Goal: Information Seeking & Learning: Learn about a topic

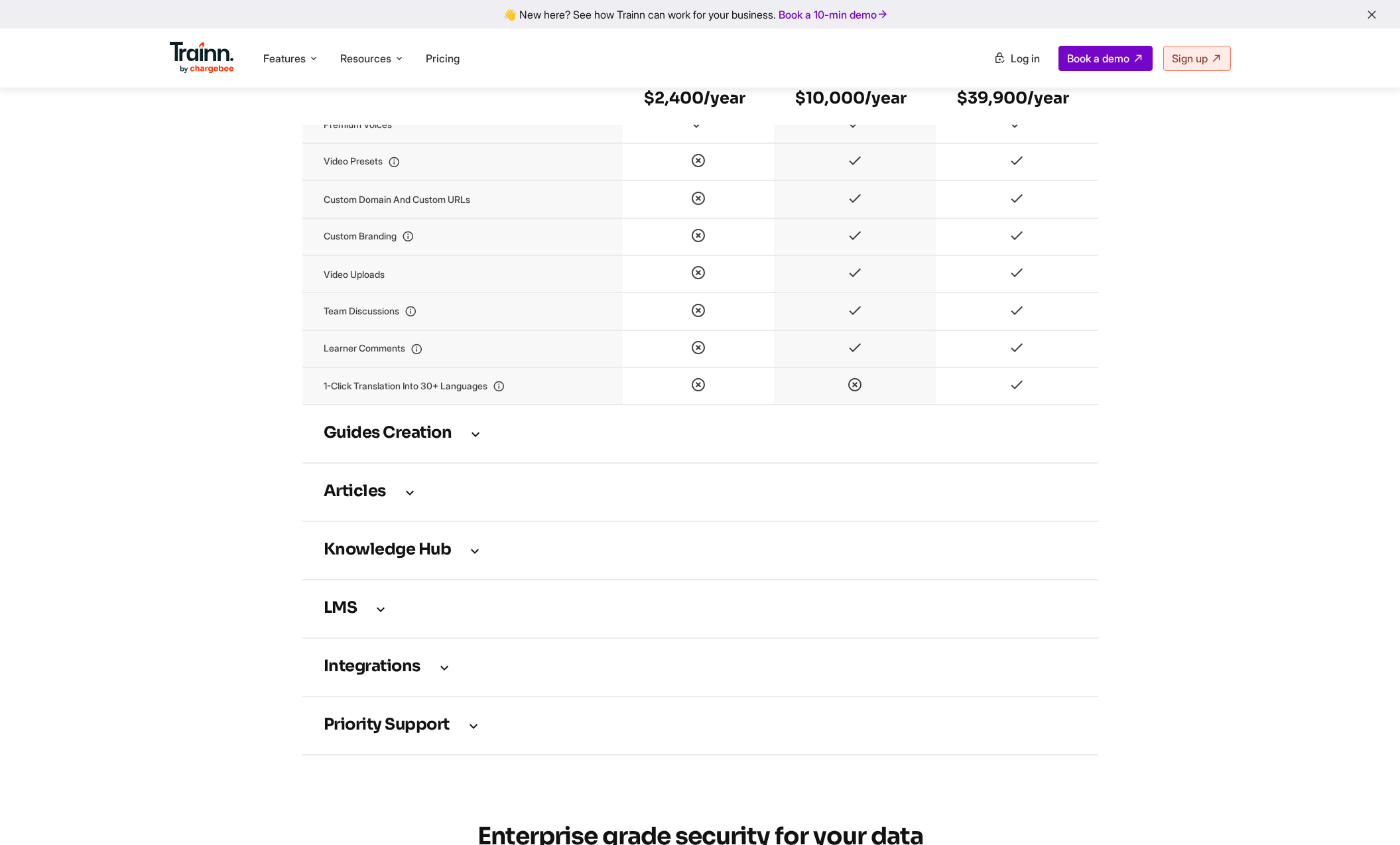
scroll to position [1592, 0]
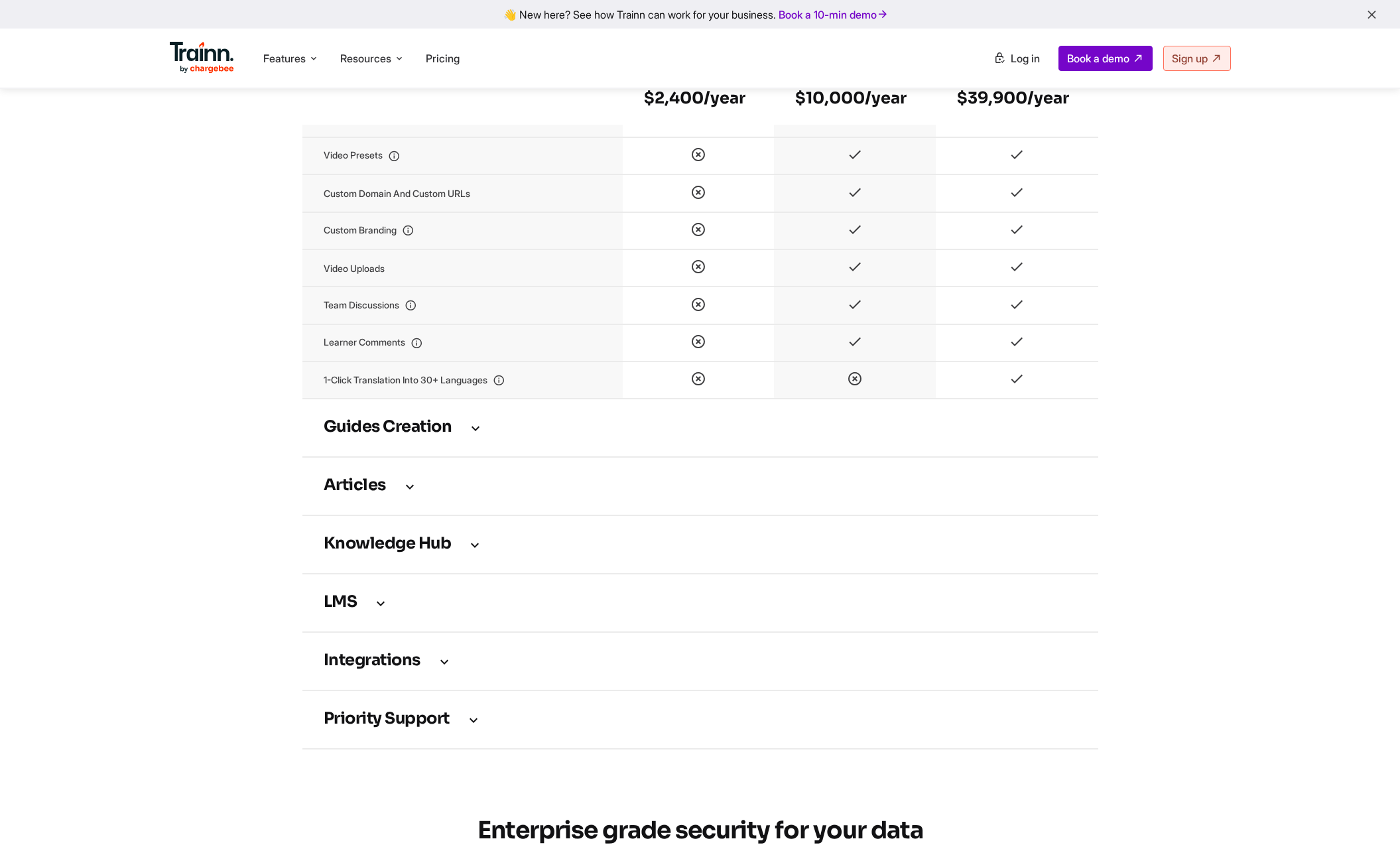
click at [476, 435] on icon at bounding box center [475, 428] width 16 height 15
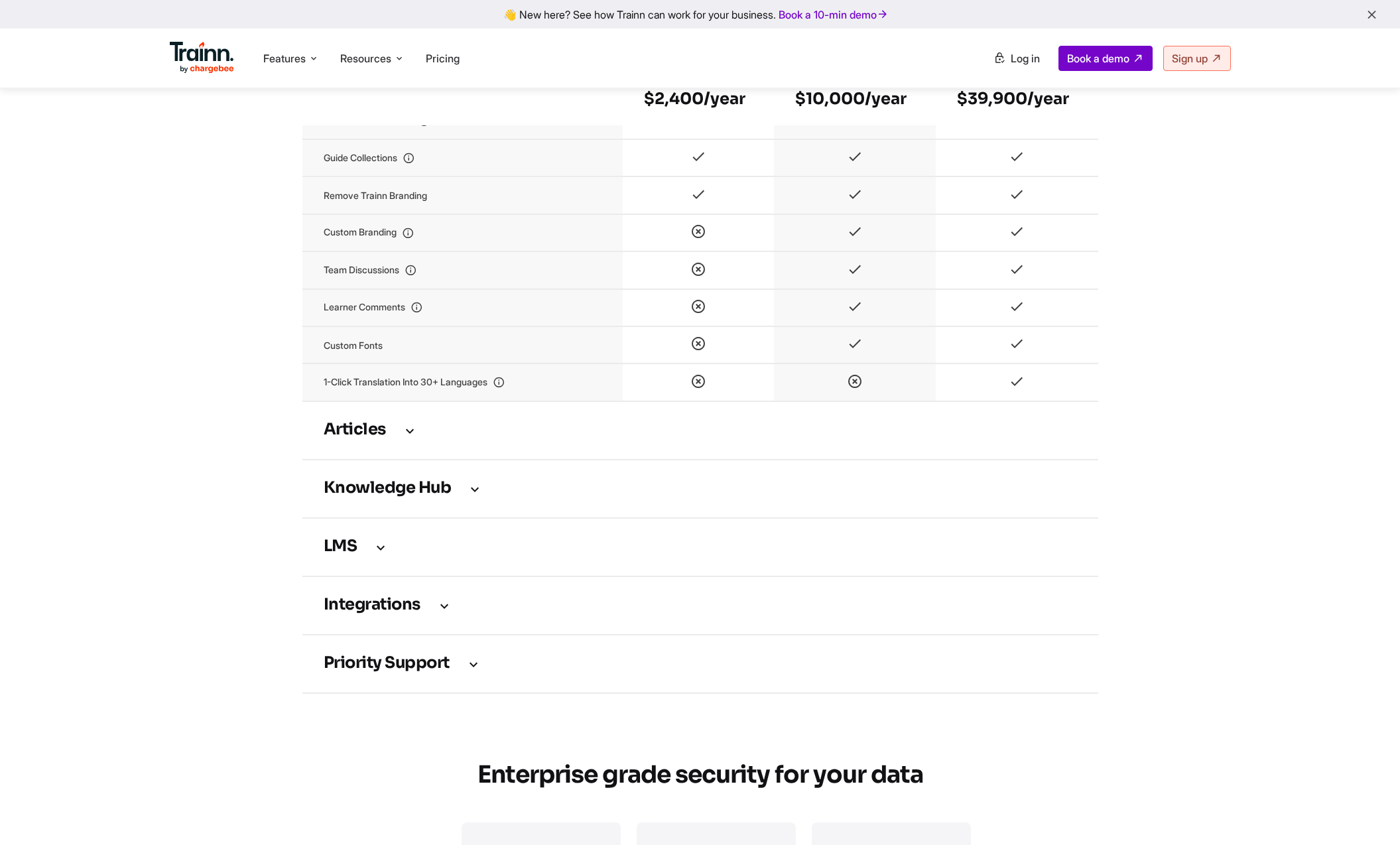
scroll to position [2324, 0]
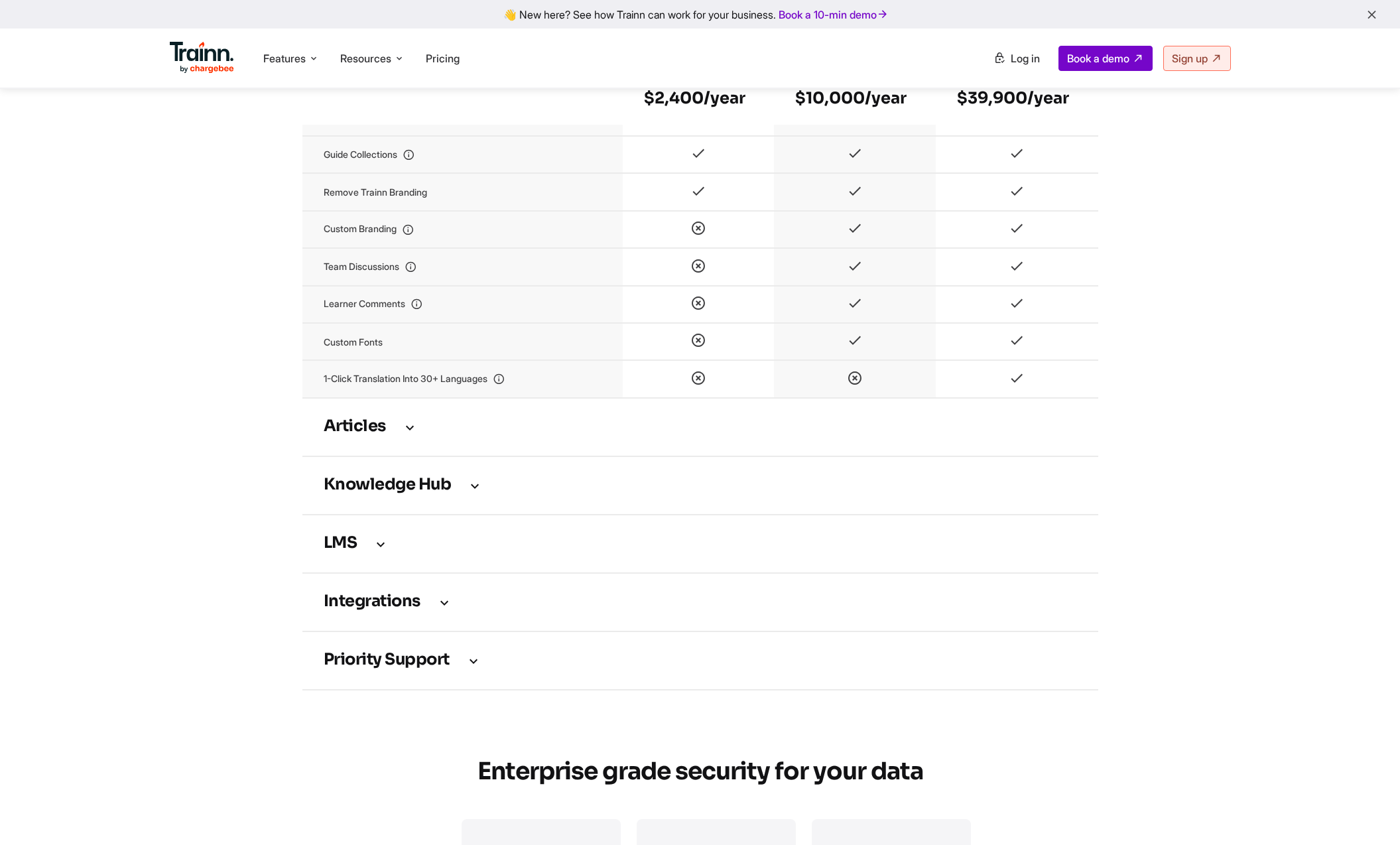
click at [892, 442] on td "Articles" at bounding box center [701, 427] width 796 height 58
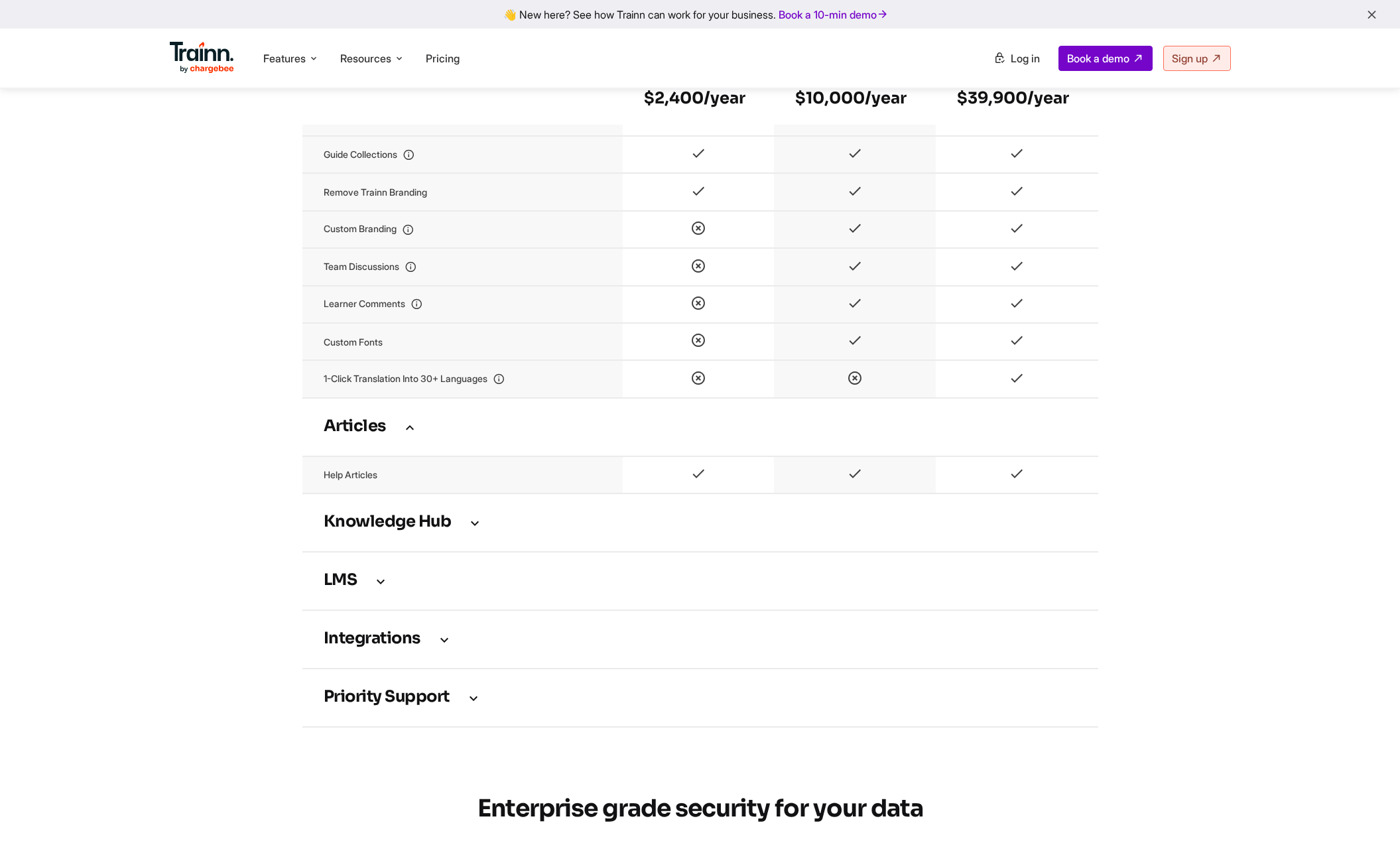
click at [890, 530] on h3 "Knowledge Hub" at bounding box center [700, 522] width 753 height 15
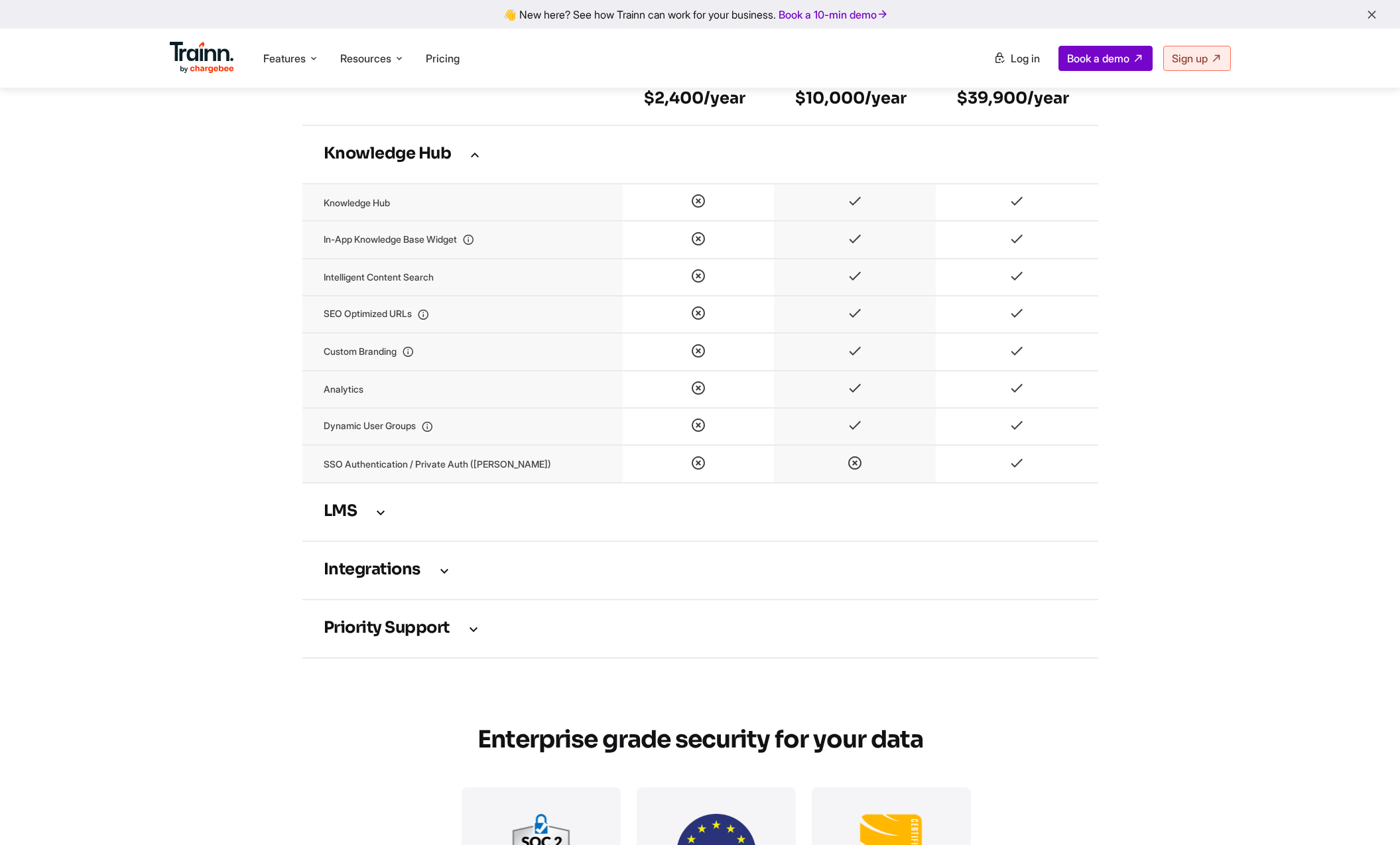
scroll to position [2696, 0]
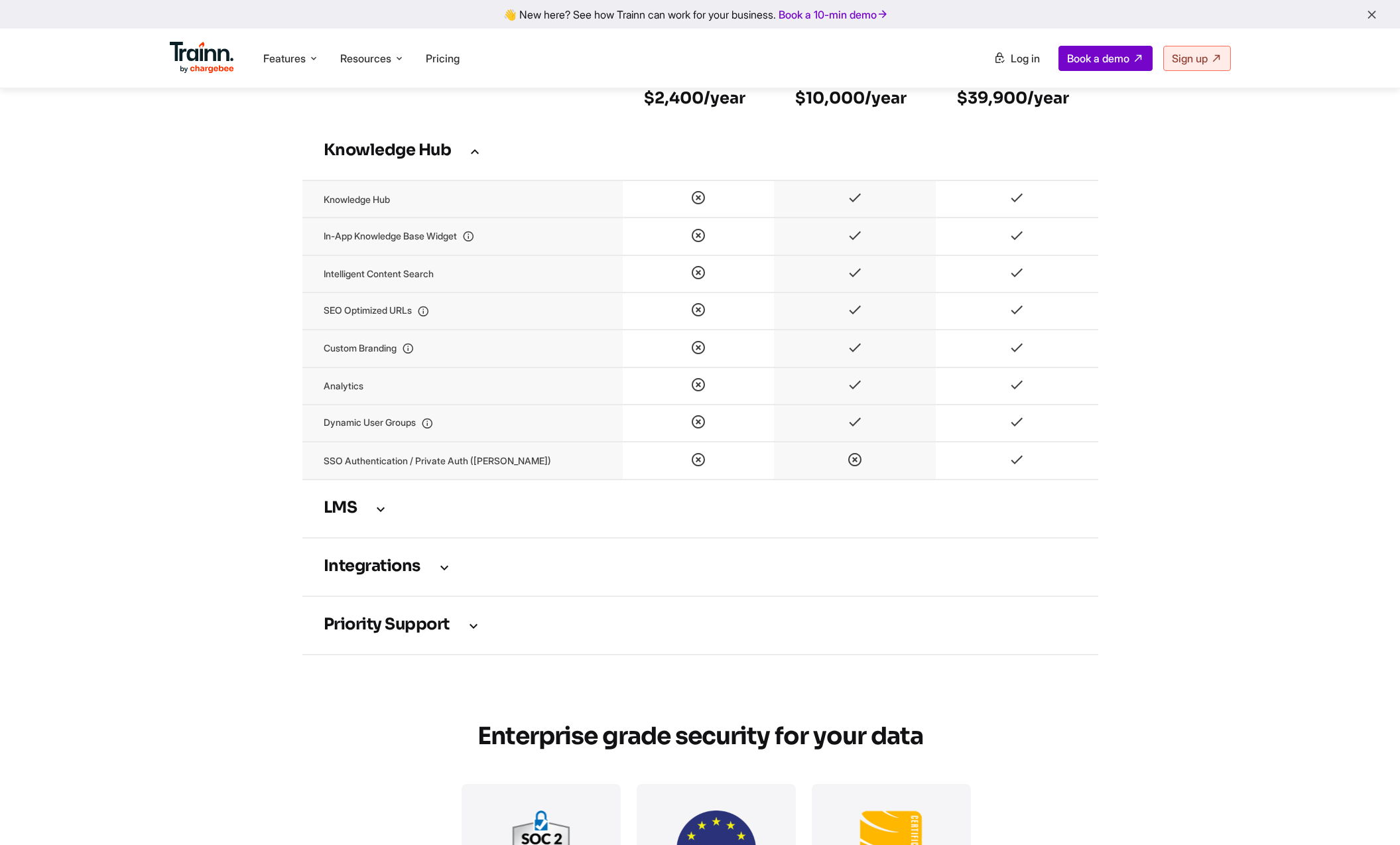
click at [892, 516] on h3 "LMS" at bounding box center [700, 508] width 753 height 15
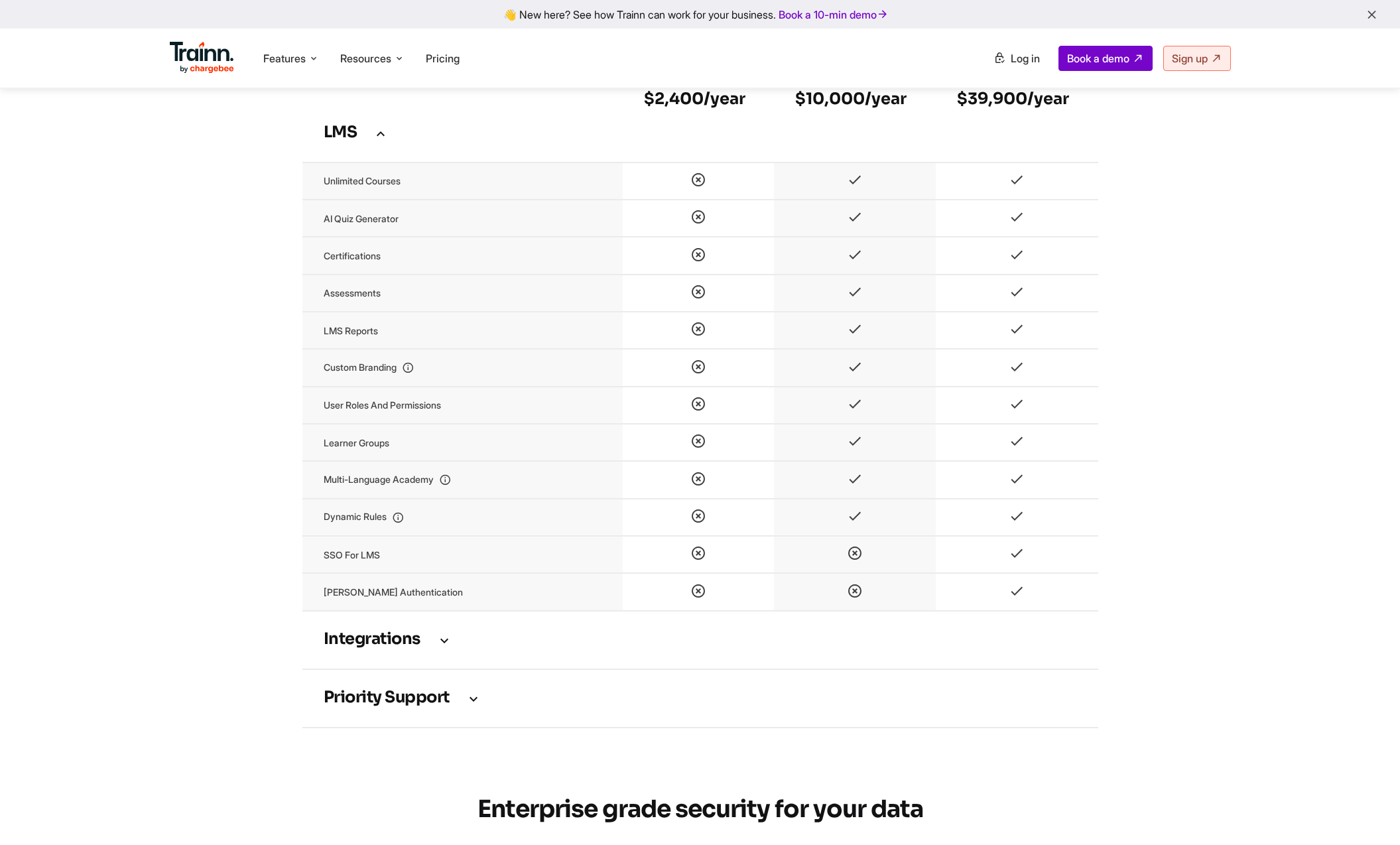
scroll to position [3078, 0]
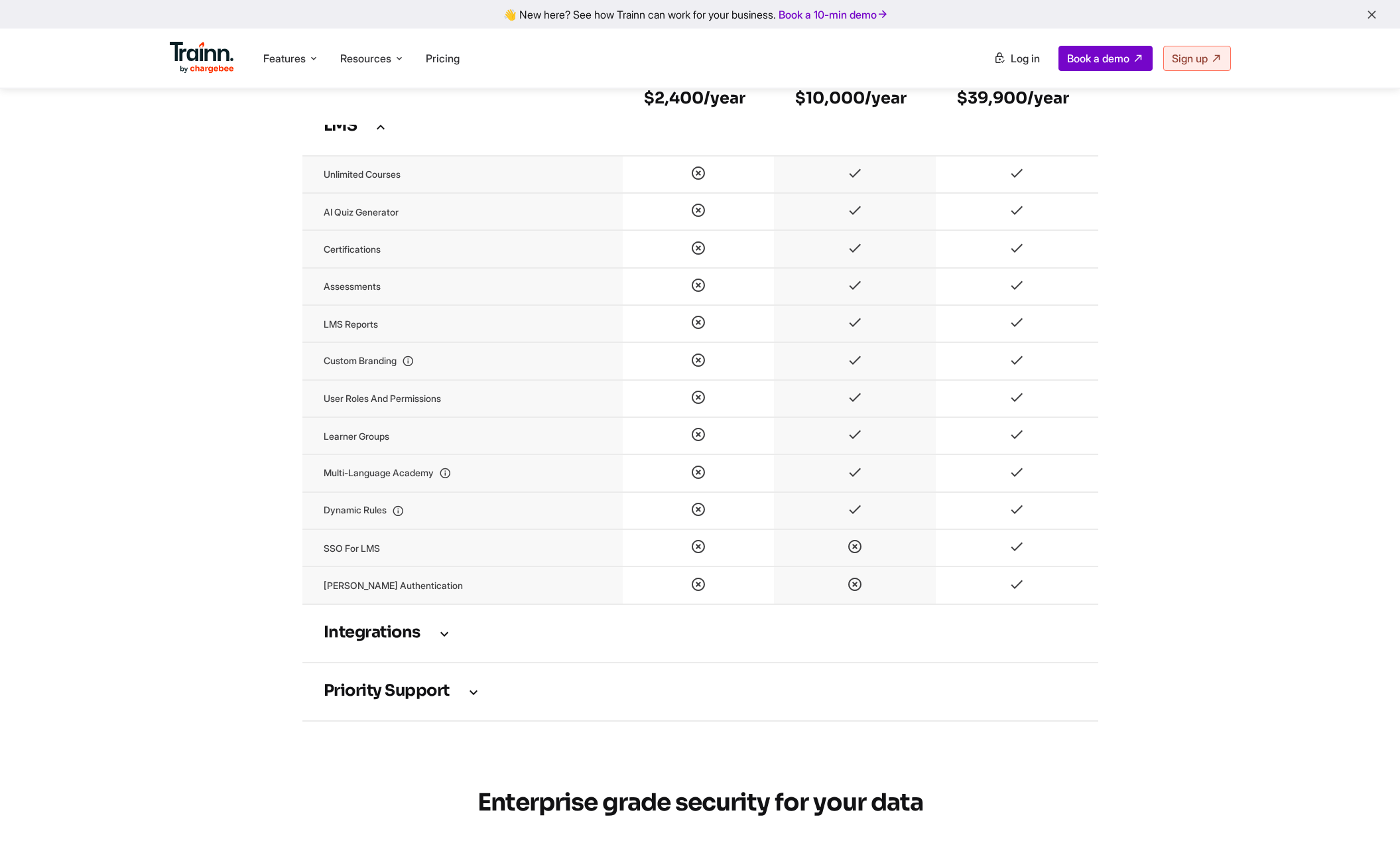
click at [933, 641] on h3 "Integrations" at bounding box center [700, 633] width 753 height 15
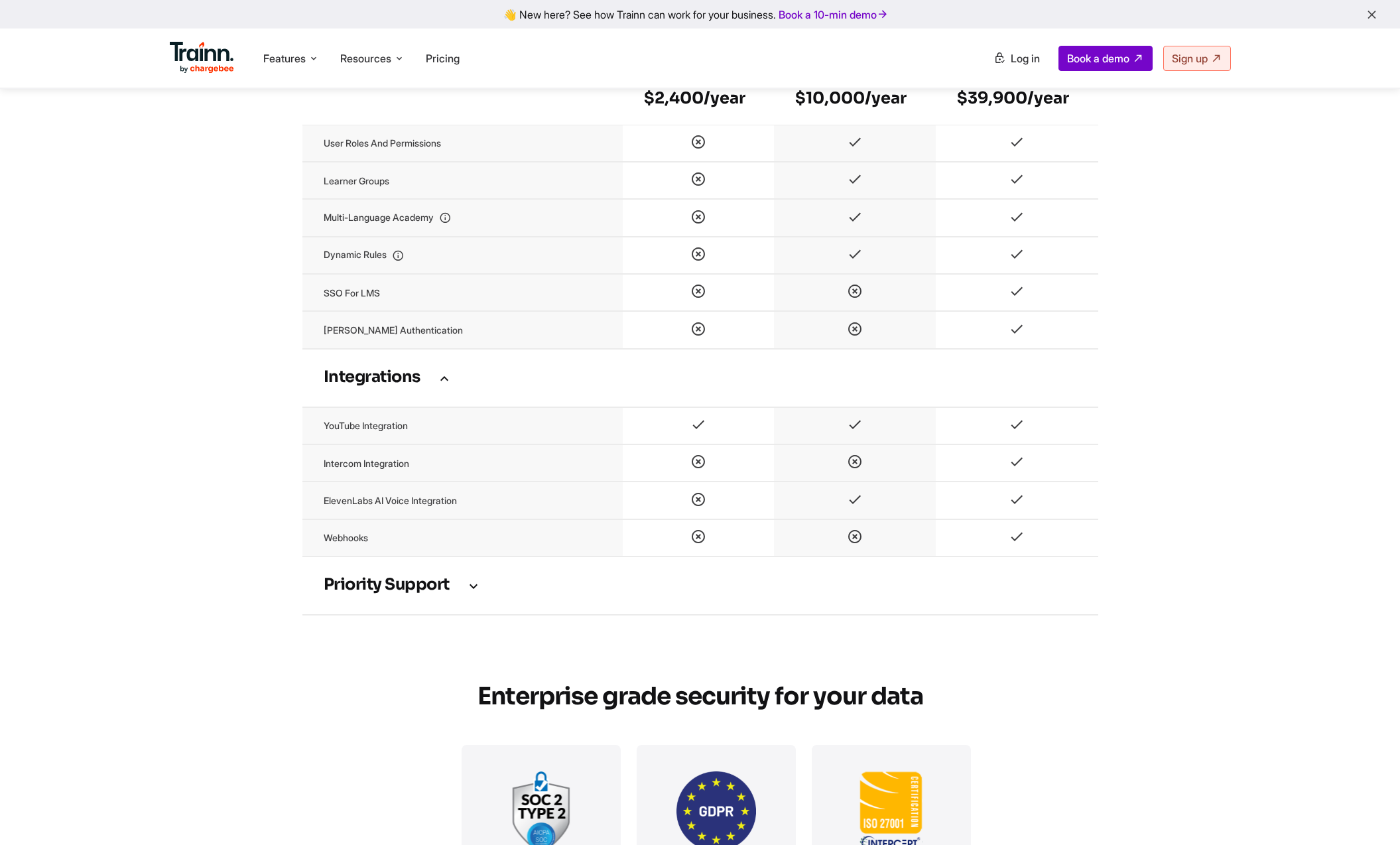
scroll to position [3354, 0]
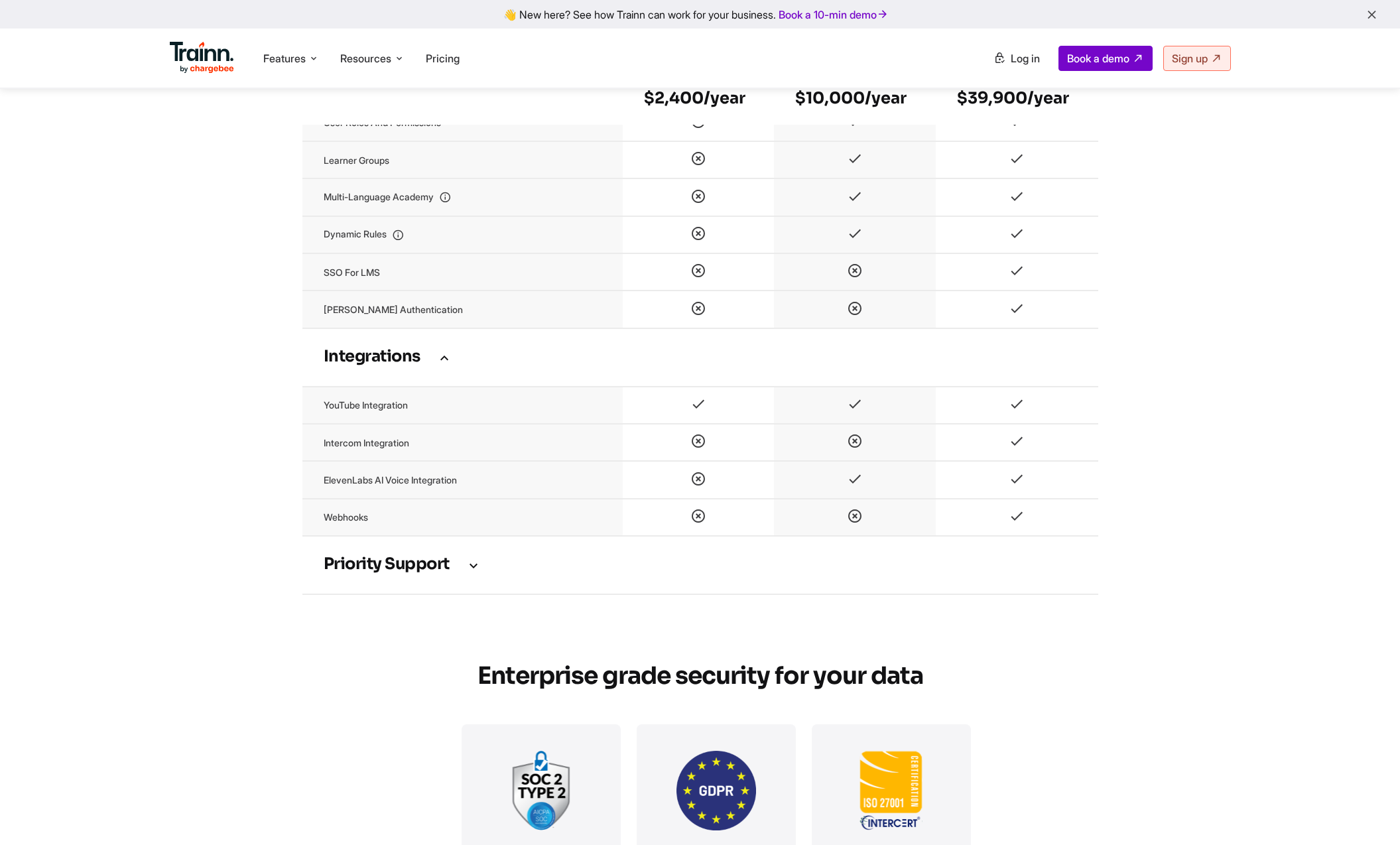
click at [918, 594] on td "Priority support" at bounding box center [701, 565] width 796 height 58
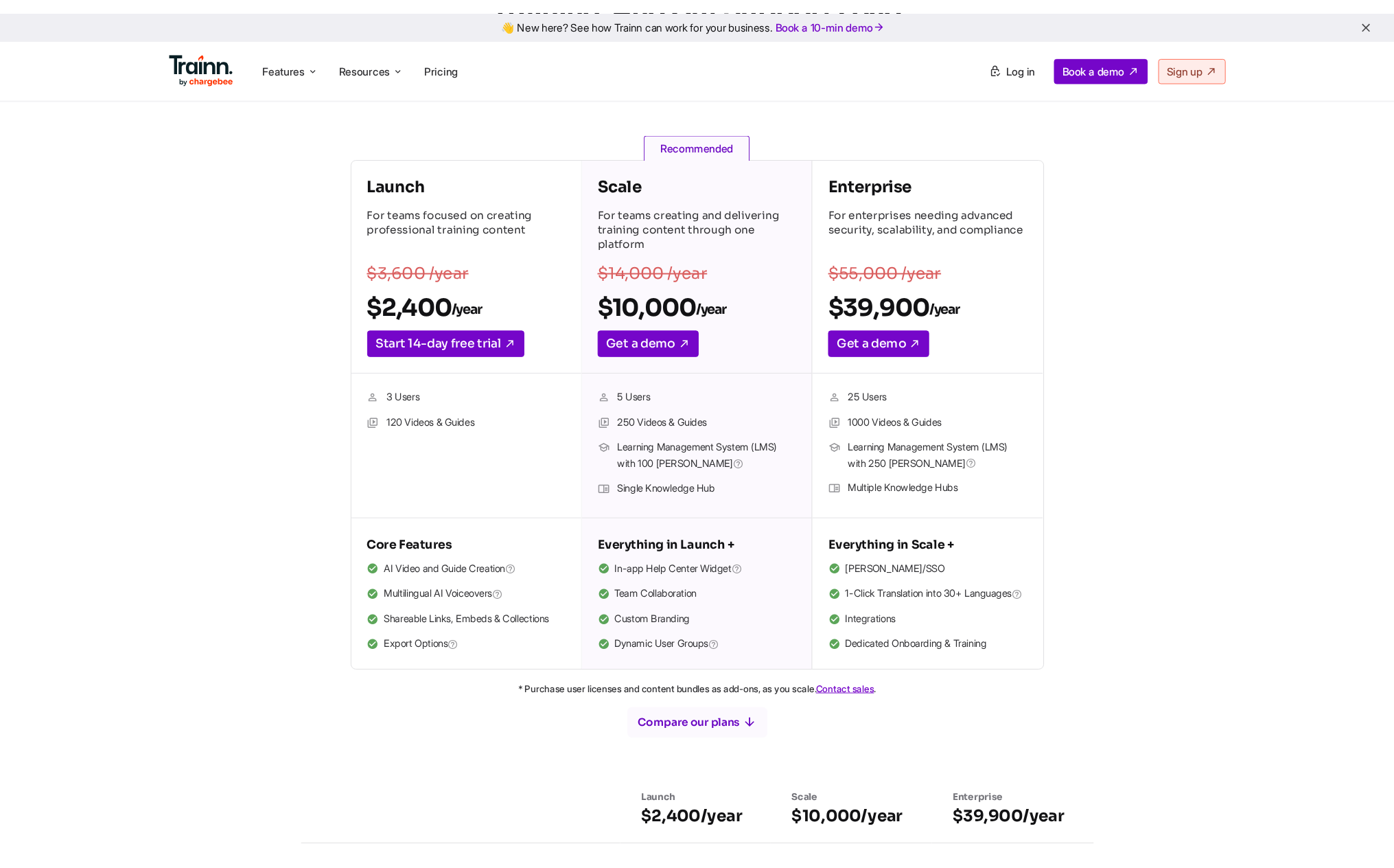
scroll to position [0, 0]
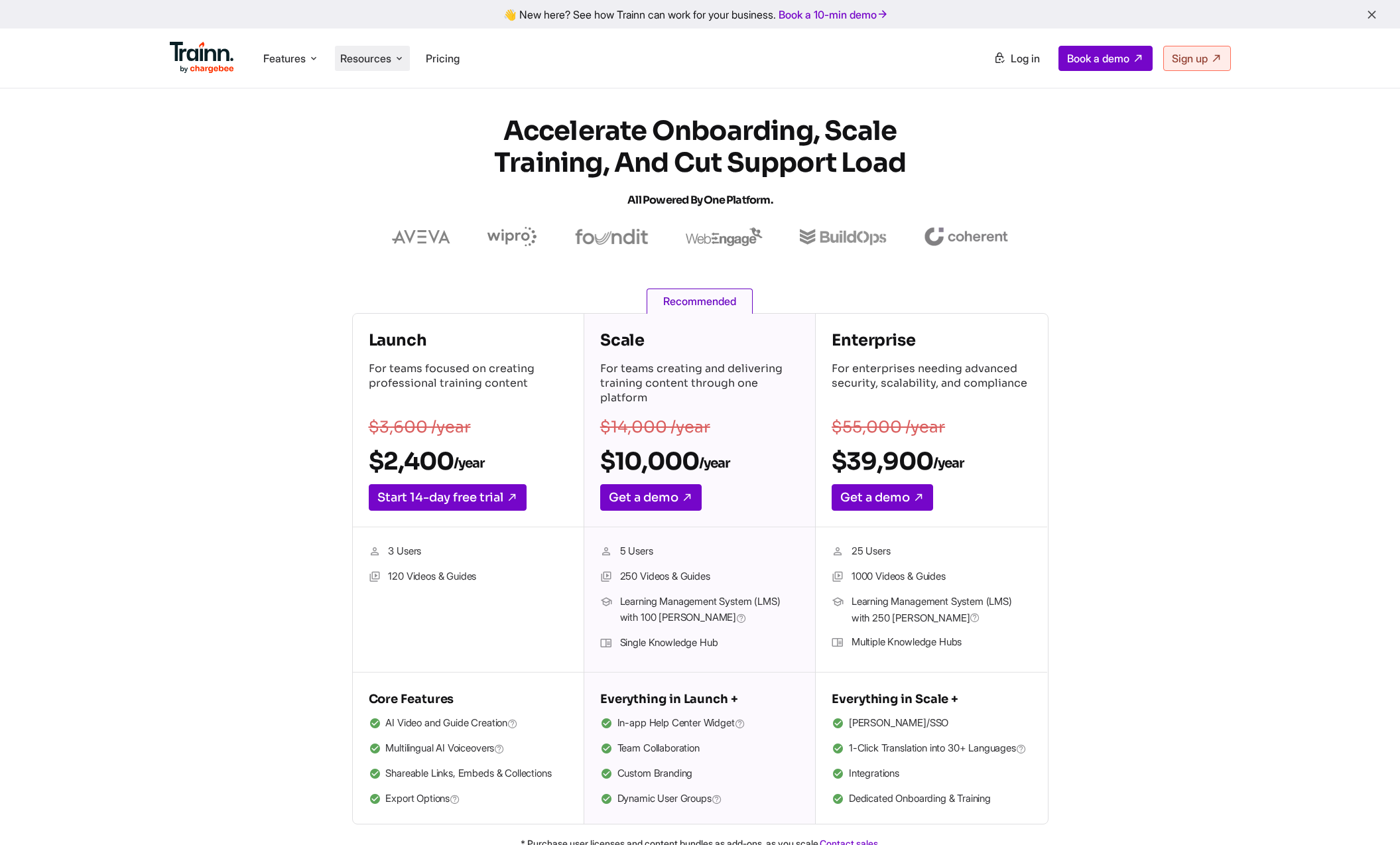
click at [384, 63] on span "Resources" at bounding box center [365, 58] width 51 height 15
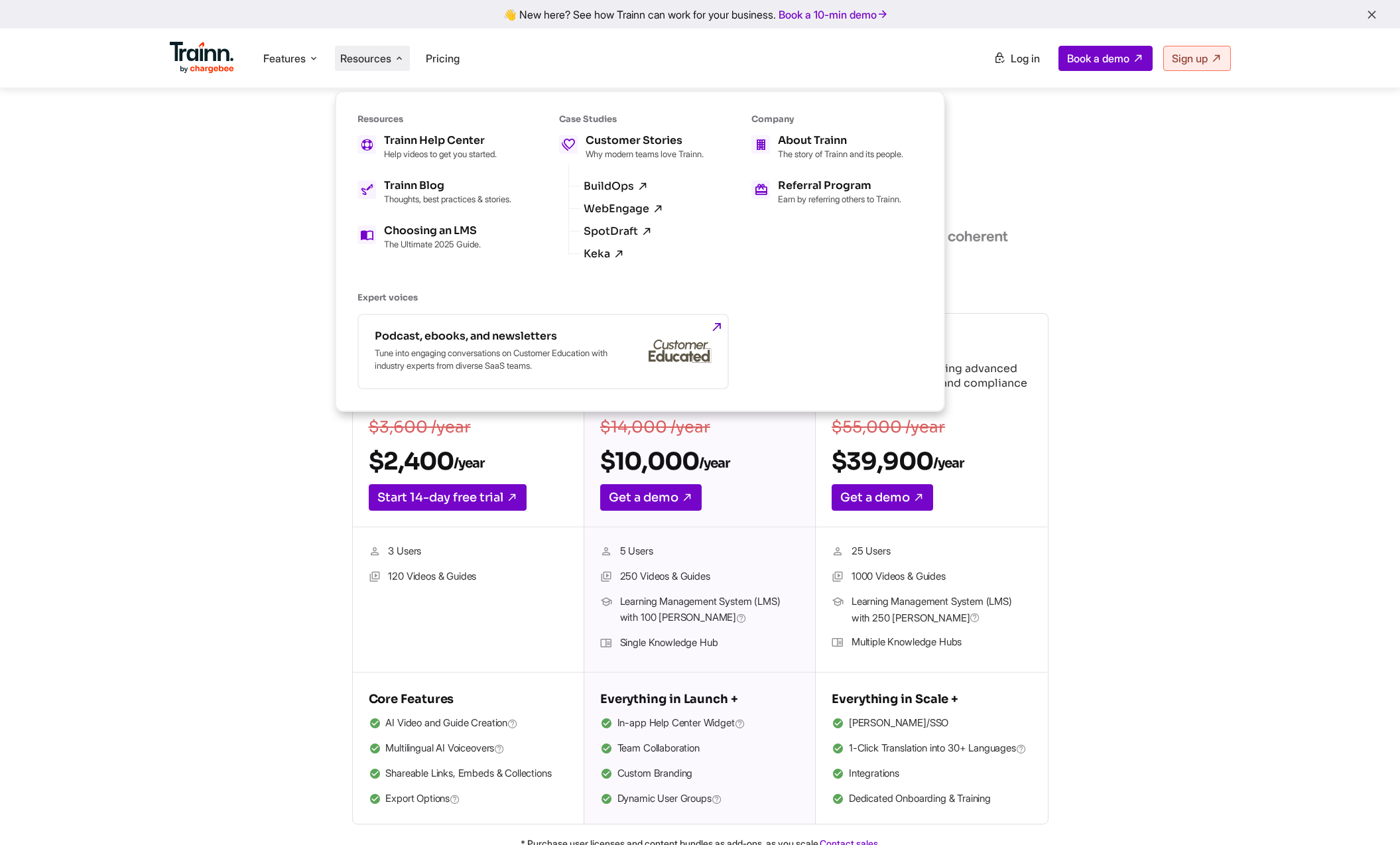
click at [251, 205] on section "Accelerate Onboarding, Scale Training, and Cut Support Load All Powered by One …" at bounding box center [700, 181] width 1114 height 132
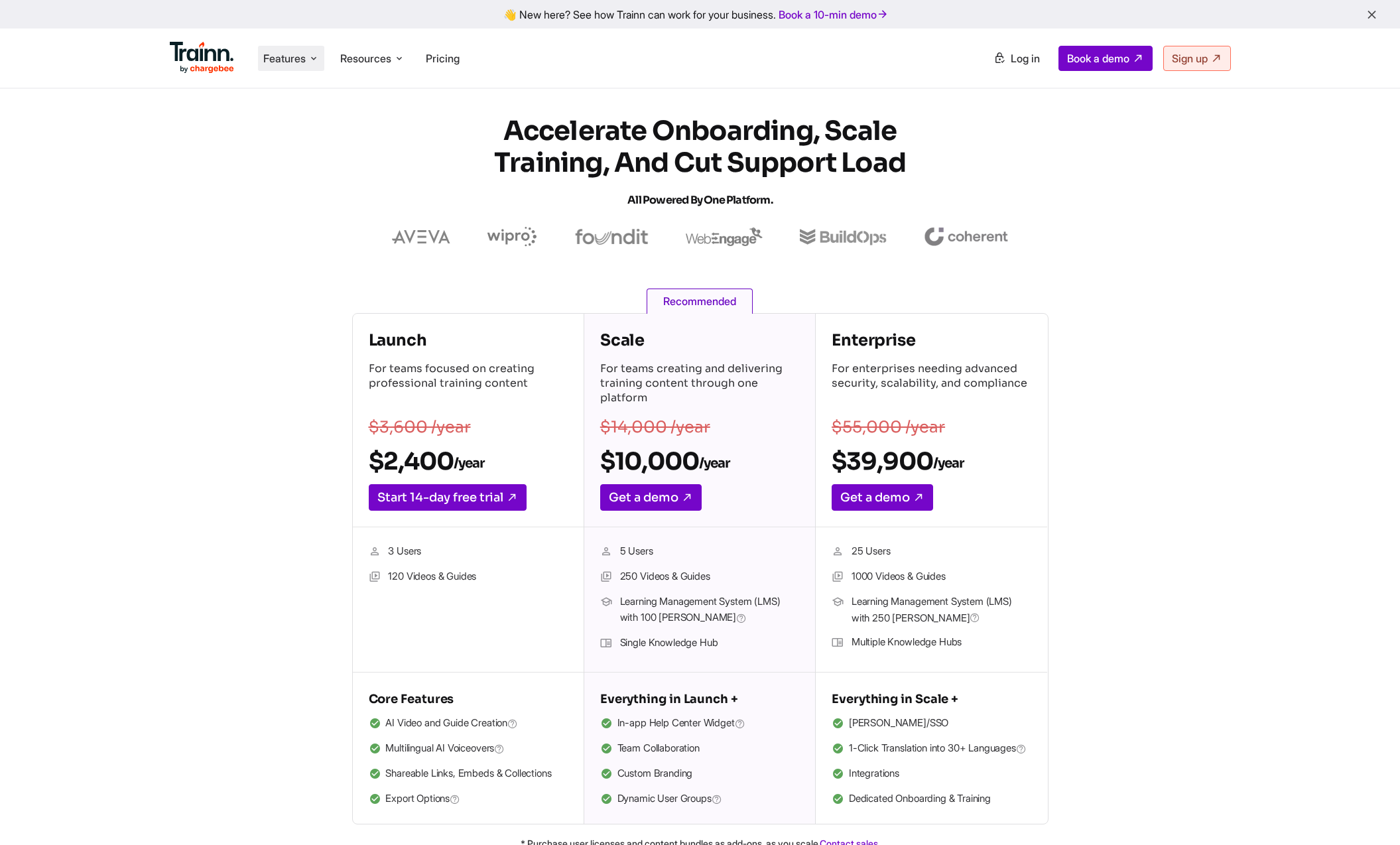
click at [284, 58] on span "Features" at bounding box center [284, 58] width 43 height 15
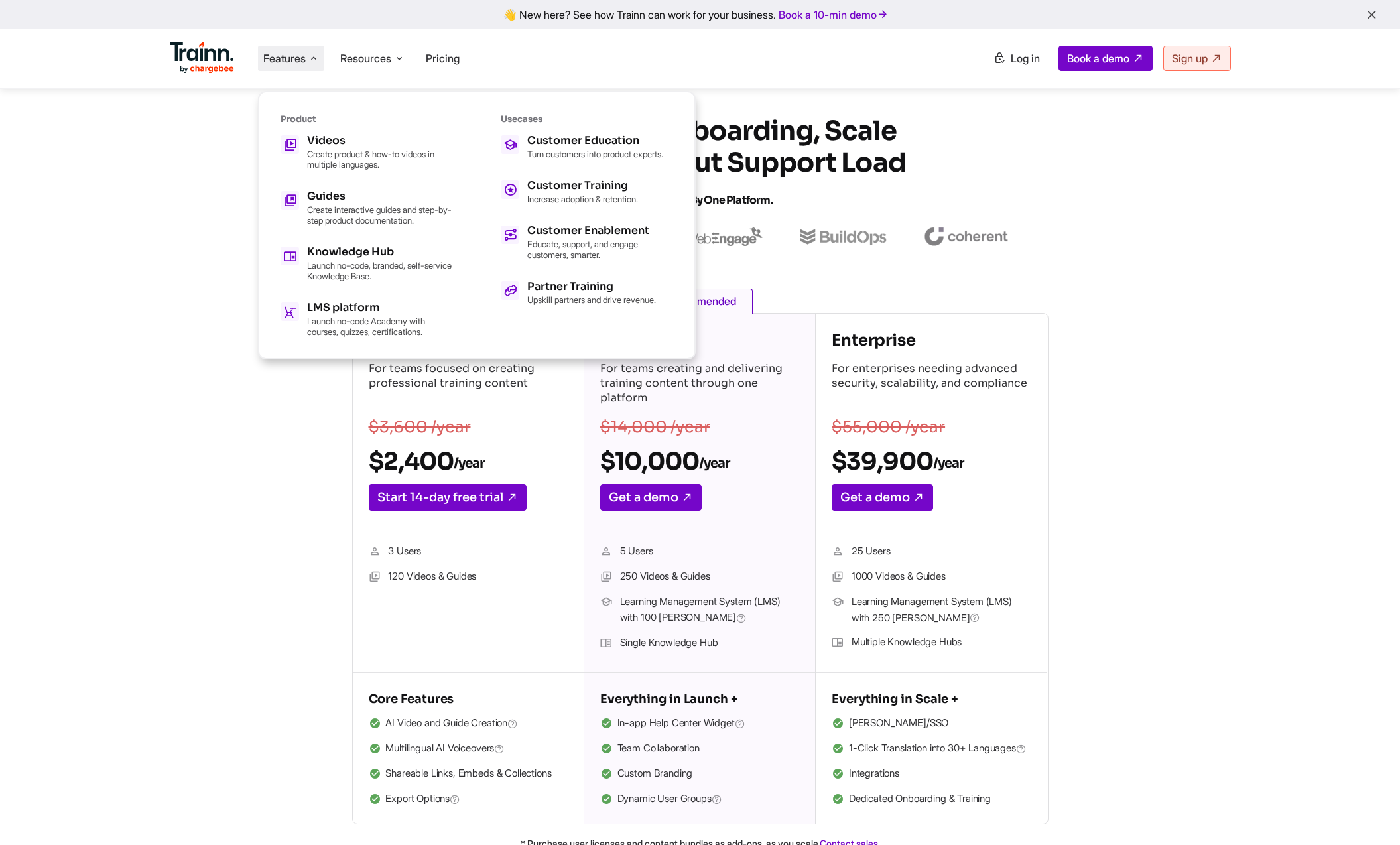
click at [190, 243] on section "Accelerate Onboarding, Scale Training, and Cut Support Load All Powered by One …" at bounding box center [700, 181] width 1114 height 132
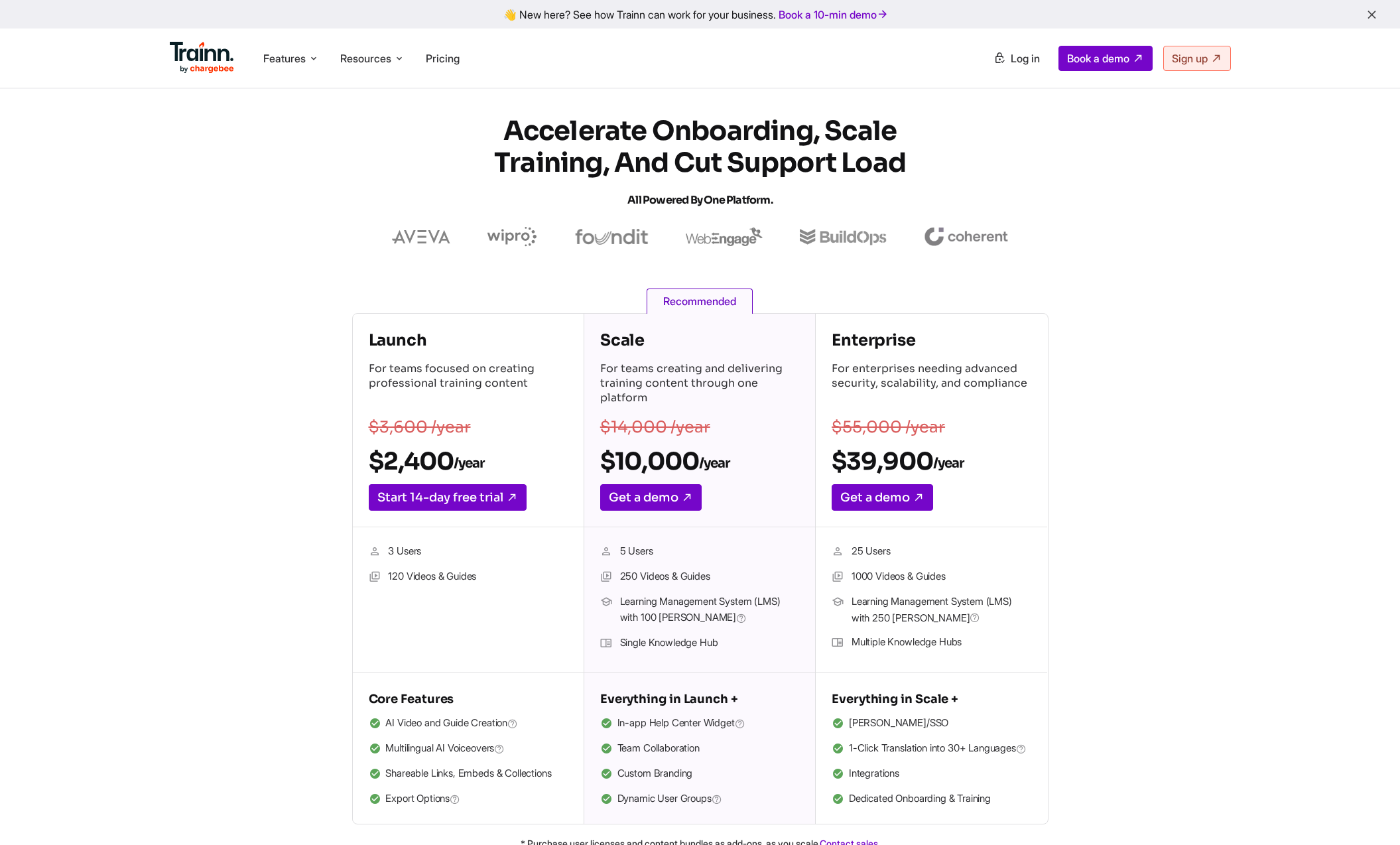
click at [190, 243] on section "Accelerate Onboarding, Scale Training, and Cut Support Load All Powered by One …" at bounding box center [700, 181] width 1114 height 132
click at [308, 64] on li "Features Product Videos Create product & how-to videos in multiple languages. G…" at bounding box center [291, 58] width 67 height 26
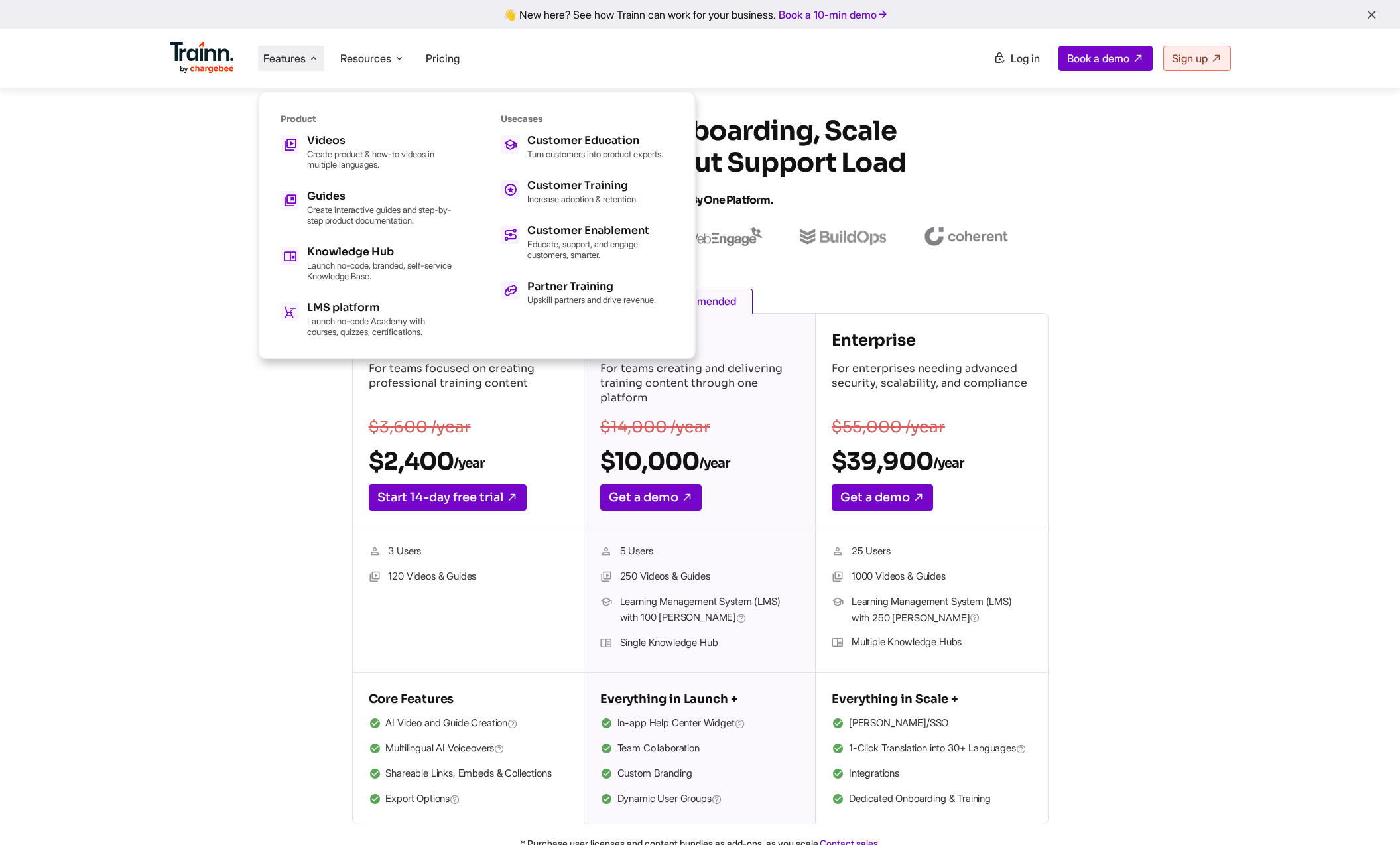
click at [192, 186] on section "Accelerate Onboarding, Scale Training, and Cut Support Load All Powered by One …" at bounding box center [700, 181] width 1114 height 132
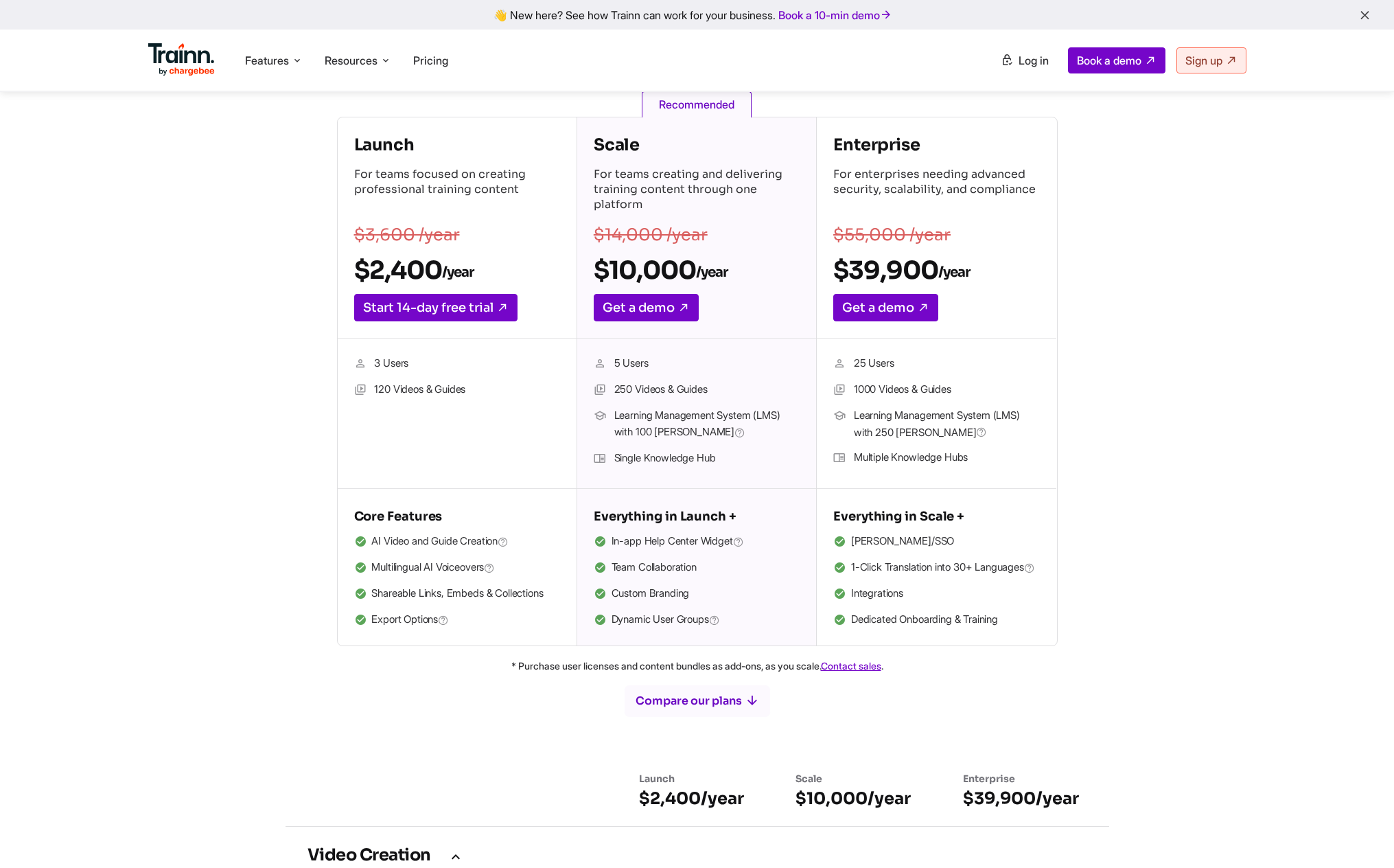
scroll to position [208, 0]
drag, startPoint x: 938, startPoint y: 359, endPoint x: 824, endPoint y: 362, distance: 114.0
click at [824, 362] on div "25 Users 1000 Videos & Guides Learning Management System (LMS) with 250 [PERSON…" at bounding box center [936, 413] width 240 height 151
click at [1089, 374] on div "Launch For teams focused on creating professional training content $3,600 /year…" at bounding box center [697, 380] width 988 height 529
